Goal: Entertainment & Leisure: Consume media (video, audio)

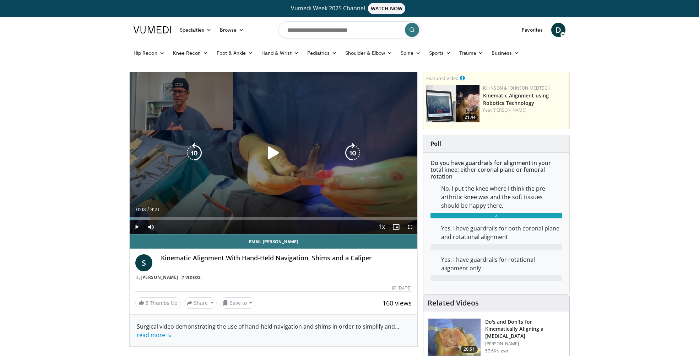
click at [273, 152] on icon "Video Player" at bounding box center [274, 153] width 20 height 20
click at [282, 157] on icon "Video Player" at bounding box center [274, 153] width 20 height 20
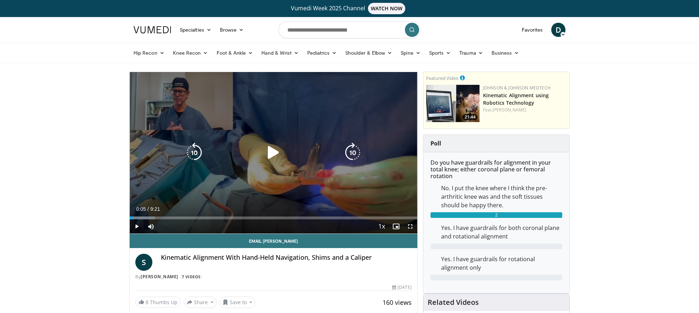
click at [275, 152] on icon "Video Player" at bounding box center [274, 153] width 20 height 20
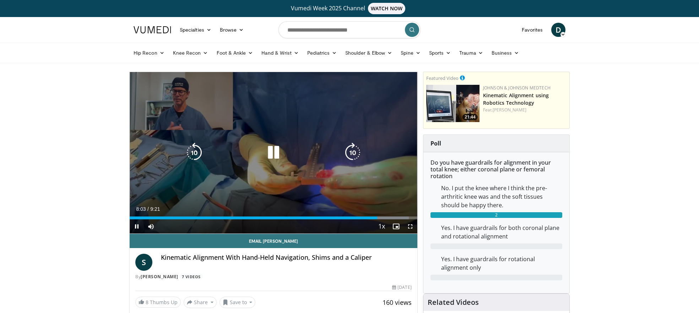
click at [340, 100] on div "10 seconds Tap to unmute" at bounding box center [274, 153] width 288 height 162
click at [348, 106] on div "10 seconds Tap to unmute" at bounding box center [274, 153] width 288 height 162
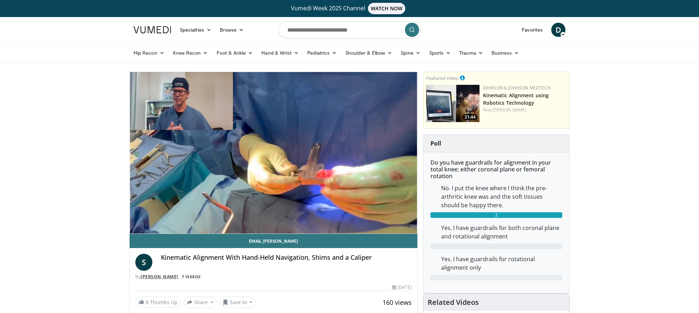
click at [162, 277] on link "[PERSON_NAME]" at bounding box center [160, 277] width 38 height 6
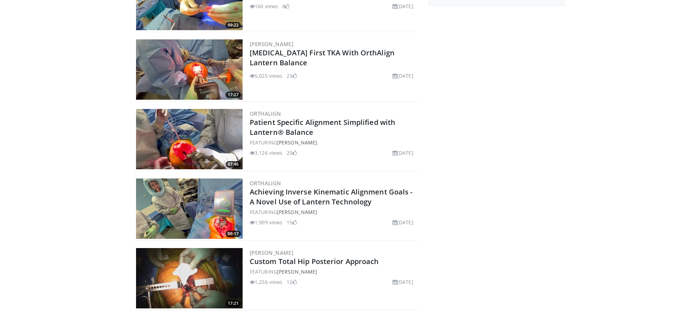
scroll to position [71, 0]
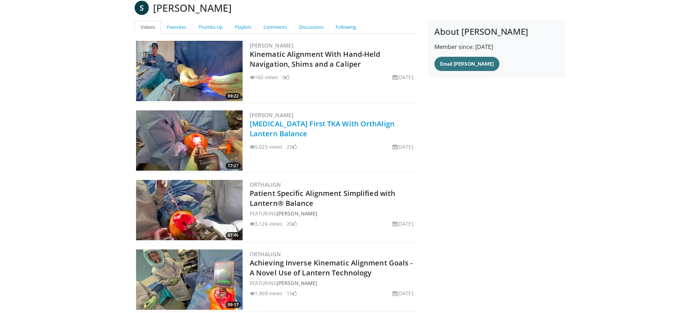
click at [323, 123] on link "[MEDICAL_DATA] First TKA With OrthAlign Lantern Balance" at bounding box center [322, 129] width 145 height 20
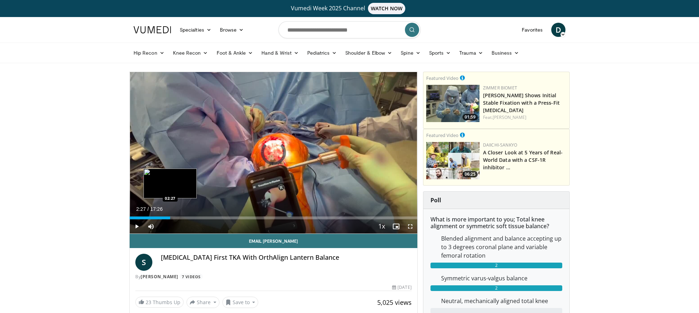
click at [170, 218] on div "Loaded : 0.96% 02:27 02:27" at bounding box center [274, 218] width 288 height 3
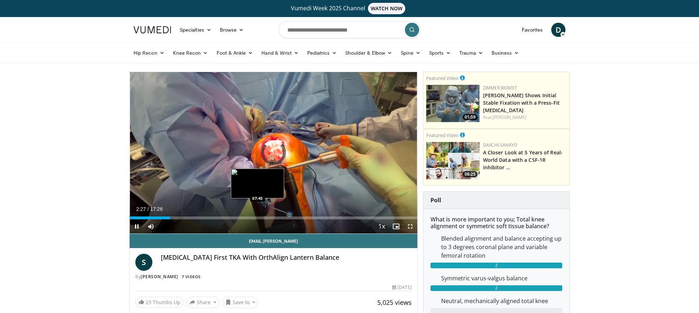
click at [258, 217] on div "Loaded : 0.00% 02:27 07:45" at bounding box center [274, 218] width 288 height 3
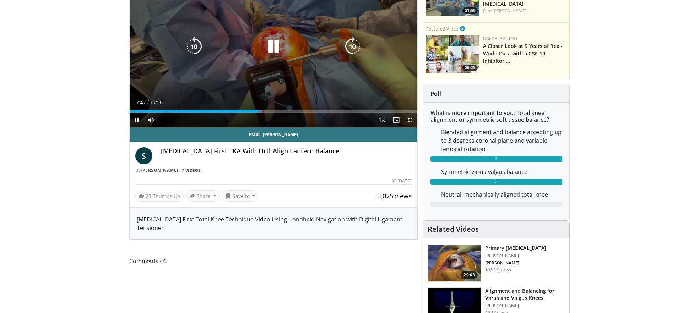
scroll to position [36, 0]
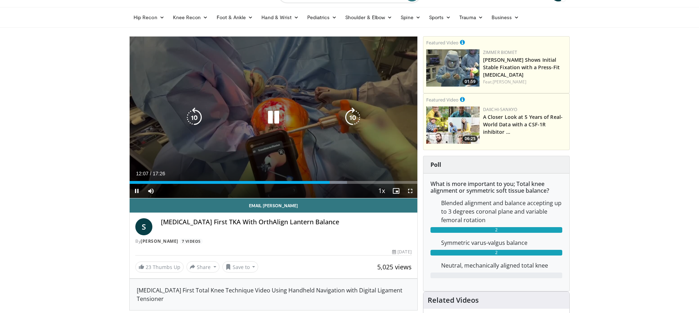
click at [373, 72] on div "10 seconds Tap to unmute" at bounding box center [274, 118] width 288 height 162
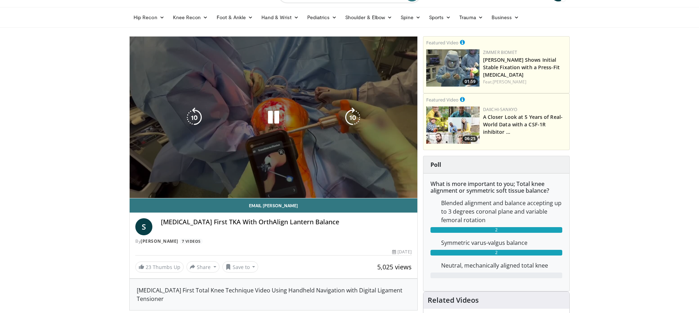
click at [375, 183] on div "10 seconds Tap to unmute" at bounding box center [274, 118] width 288 height 162
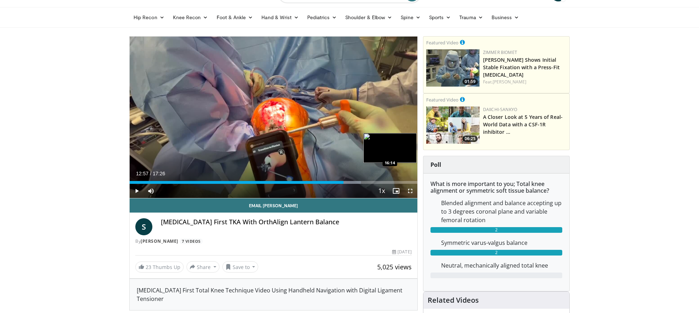
click at [397, 183] on div "Loaded : 80.36% 12:57 16:14" at bounding box center [274, 182] width 288 height 3
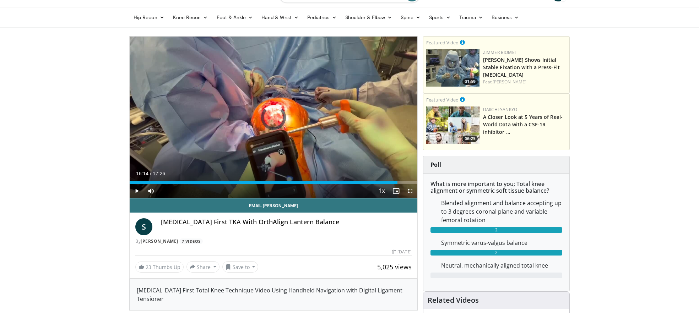
click at [406, 183] on div "Loaded : 0.00% 16:14 16:46" at bounding box center [274, 182] width 288 height 3
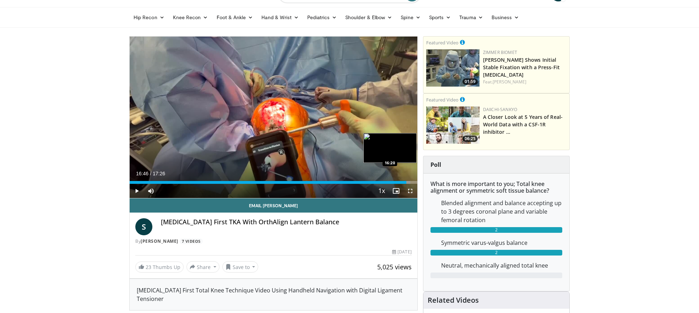
click at [399, 180] on div "Loaded : 97.58% 16:46 16:20" at bounding box center [274, 180] width 288 height 7
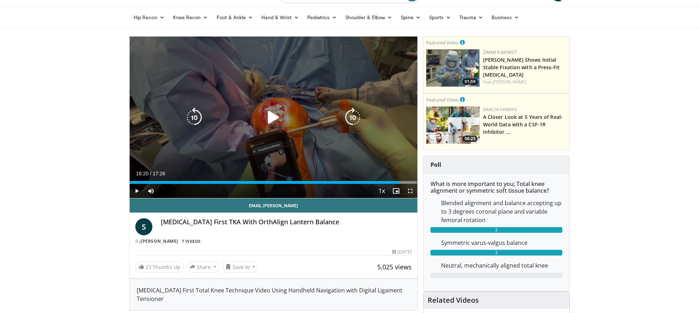
click at [275, 118] on icon "Video Player" at bounding box center [274, 118] width 20 height 20
click at [399, 61] on div "10 seconds Tap to unmute" at bounding box center [274, 118] width 288 height 162
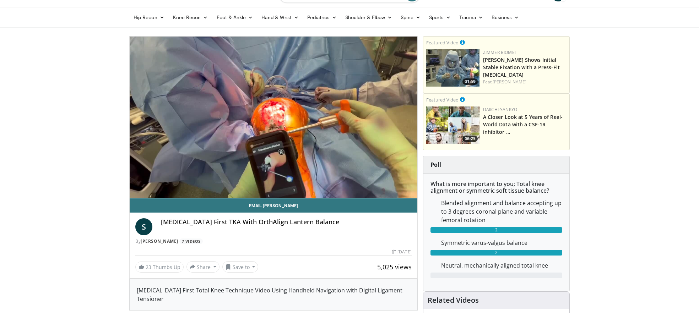
click at [399, 61] on div "10 seconds Tap to unmute" at bounding box center [274, 118] width 288 height 162
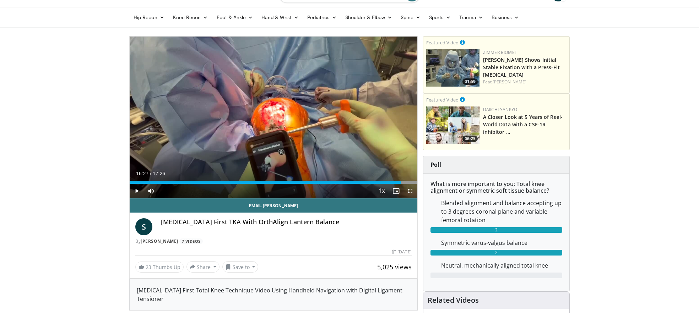
click at [399, 61] on div "10 seconds Tap to unmute" at bounding box center [274, 118] width 288 height 162
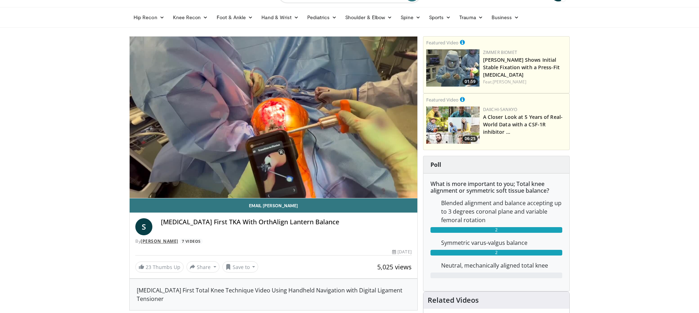
click at [158, 244] on link "[PERSON_NAME]" at bounding box center [160, 241] width 38 height 6
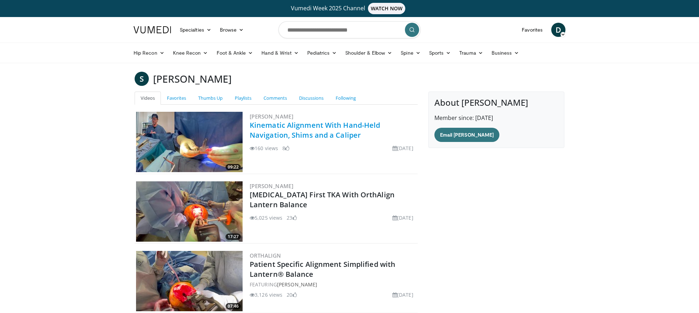
click at [293, 121] on link "Kinematic Alignment With Hand-Held Navigation, Shims and a Caliper" at bounding box center [315, 130] width 130 height 20
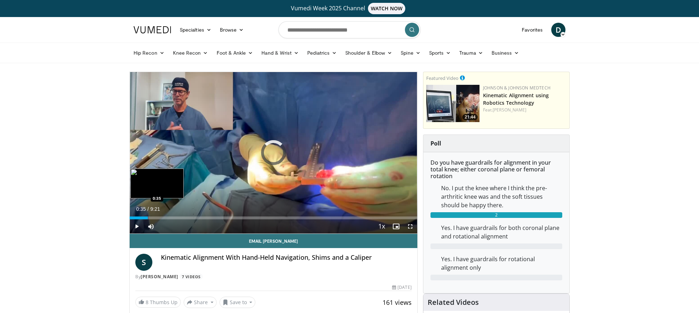
click at [148, 217] on div "Loaded : 3.56% 0:01 0:35" at bounding box center [274, 218] width 288 height 3
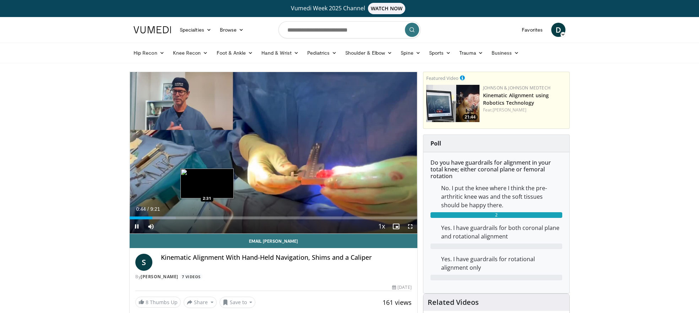
click at [207, 216] on div "10 seconds Tap to unmute" at bounding box center [274, 153] width 288 height 162
click at [206, 218] on div "Loaded : 17.81% 0:44 2:28" at bounding box center [274, 218] width 288 height 3
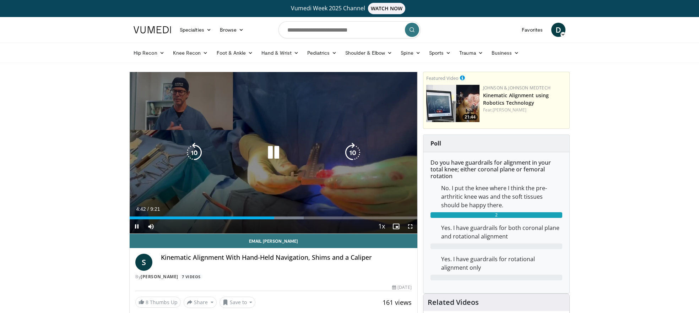
click at [269, 158] on icon "Video Player" at bounding box center [274, 153] width 20 height 20
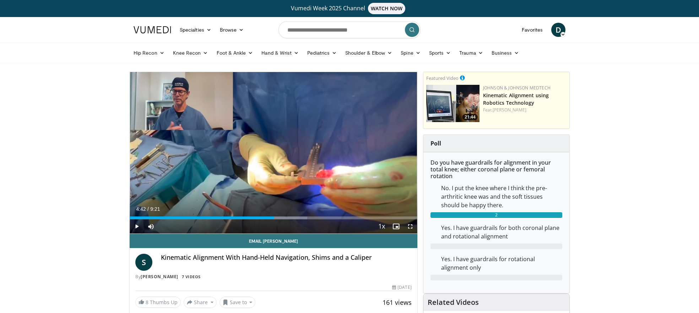
click at [154, 28] on img at bounding box center [153, 29] width 38 height 7
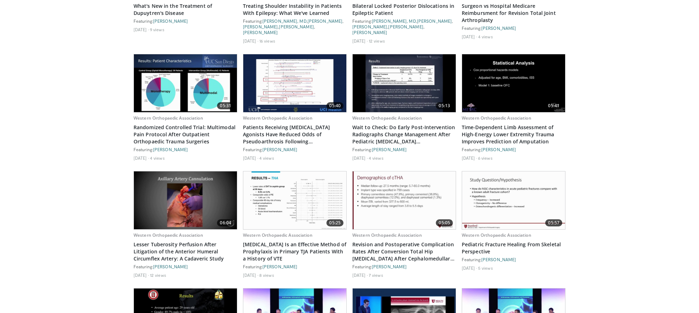
scroll to position [780, 0]
